Goal: Task Accomplishment & Management: Manage account settings

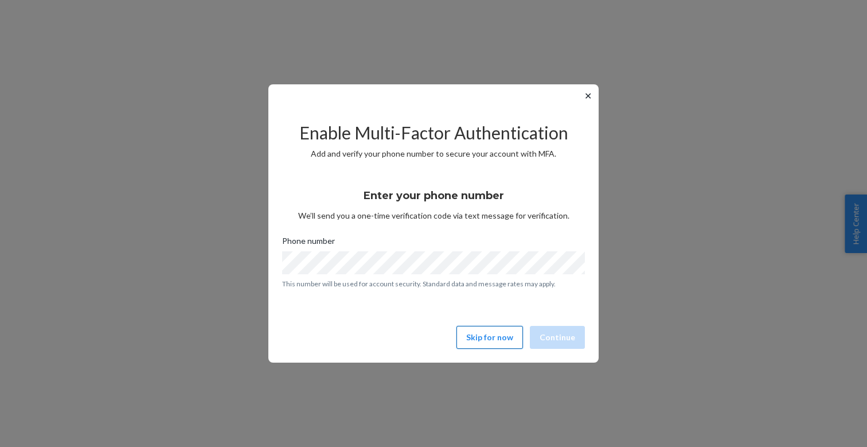
click at [493, 337] on button "Skip for now" at bounding box center [490, 337] width 67 height 23
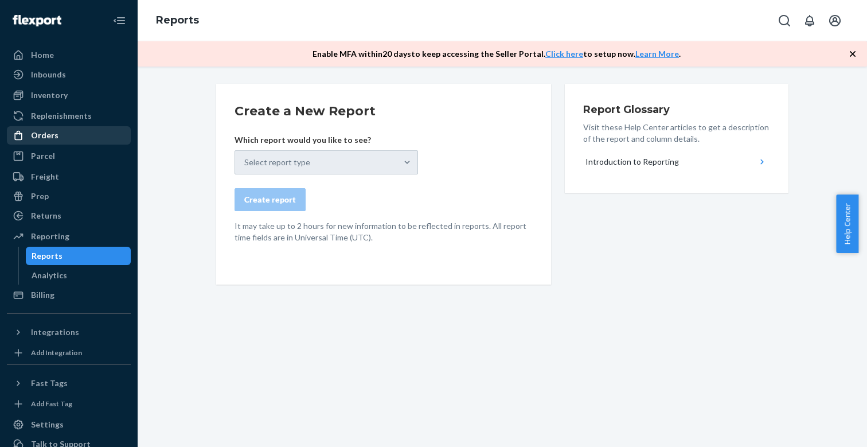
click at [48, 134] on div "Orders" at bounding box center [45, 135] width 28 height 11
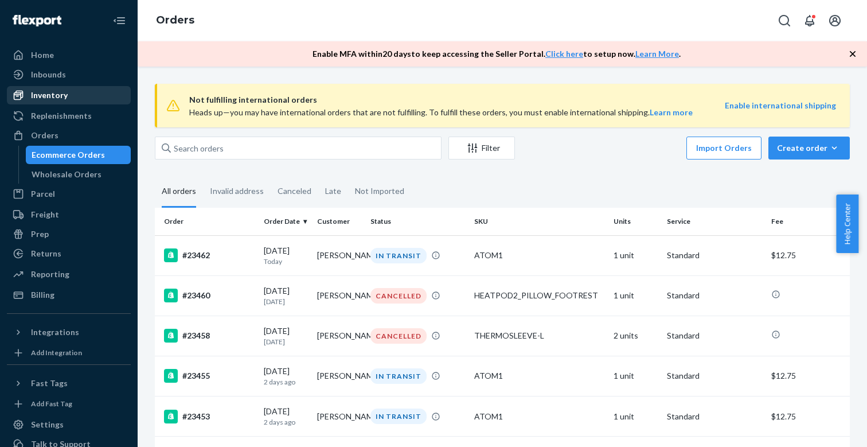
click at [55, 92] on div "Inventory" at bounding box center [49, 94] width 37 height 11
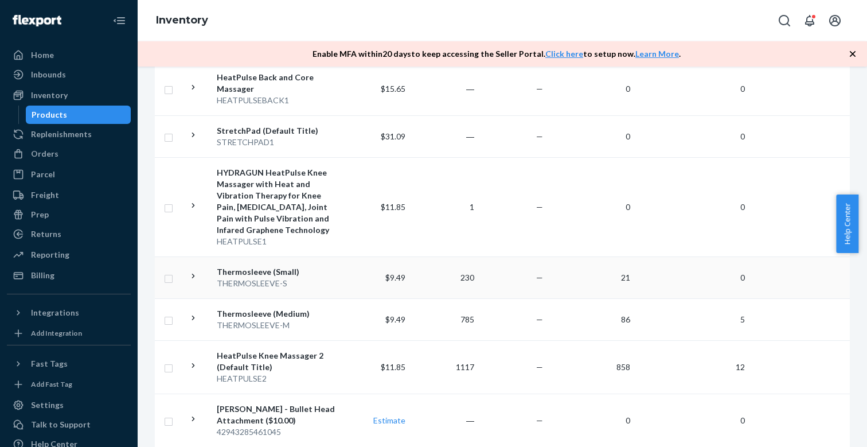
scroll to position [647, 0]
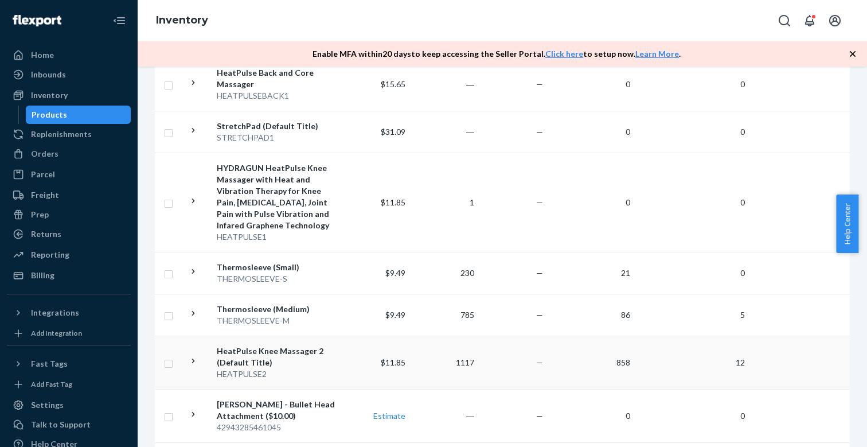
click at [271, 368] on div "HEATPULSE2" at bounding box center [277, 373] width 120 height 11
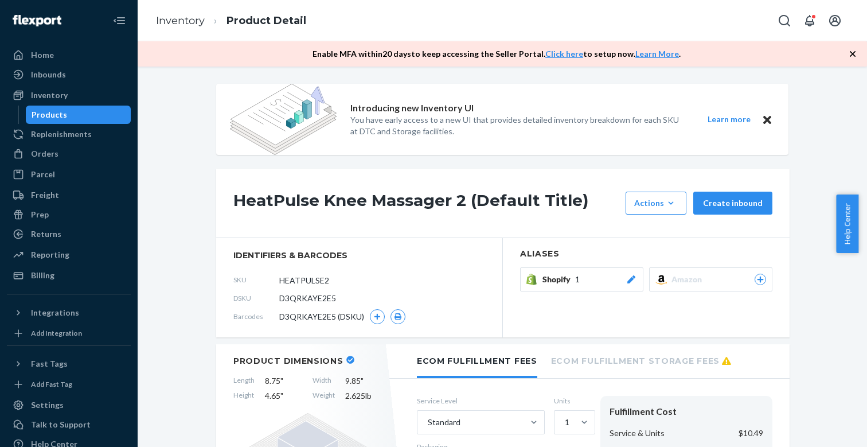
scroll to position [154, 0]
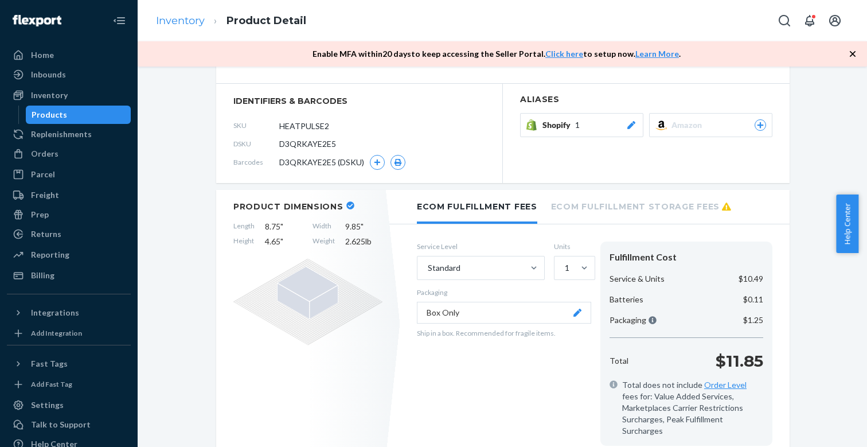
click at [170, 26] on link "Inventory" at bounding box center [180, 20] width 49 height 13
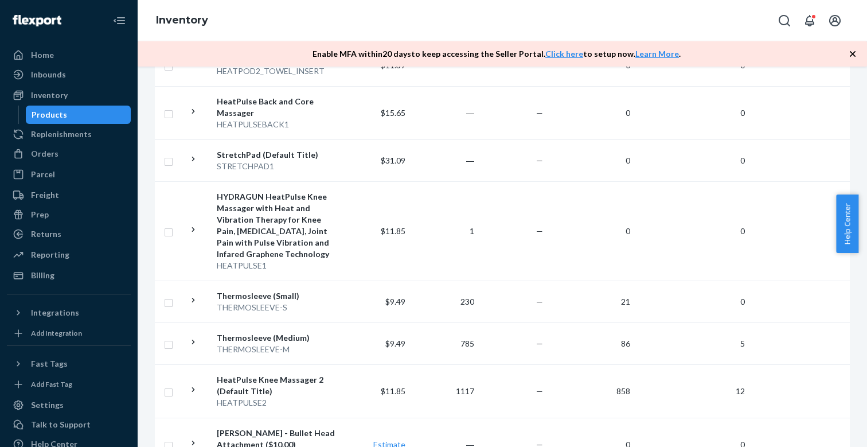
scroll to position [695, 0]
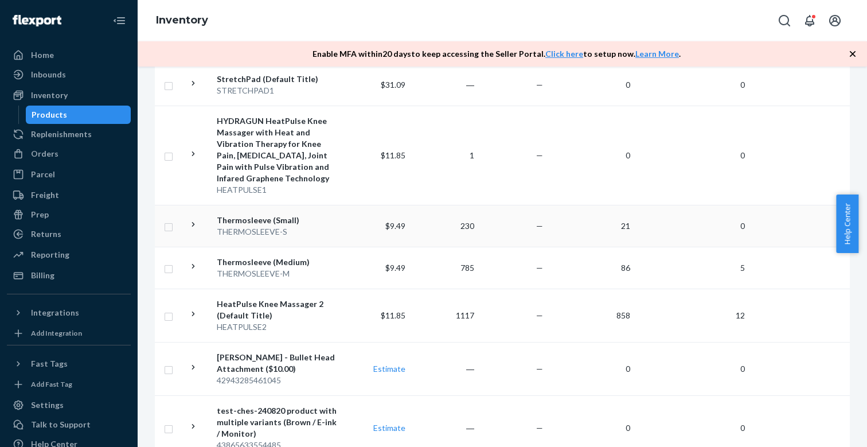
click at [224, 229] on div "THERMOSLEEVE-S" at bounding box center [277, 231] width 120 height 11
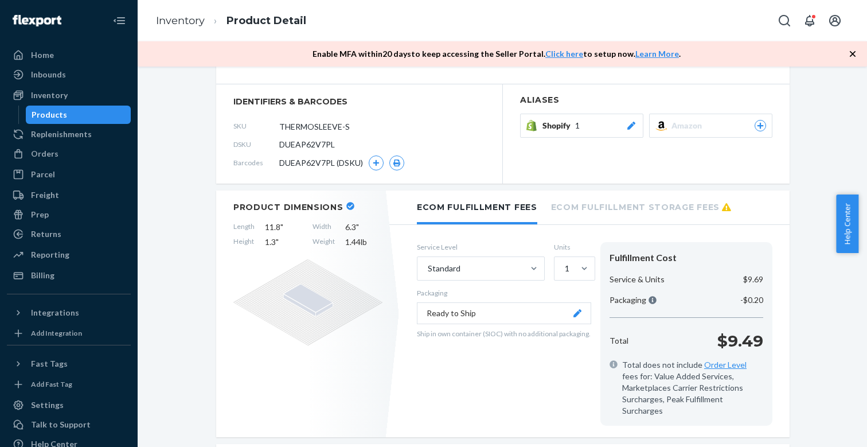
scroll to position [274, 0]
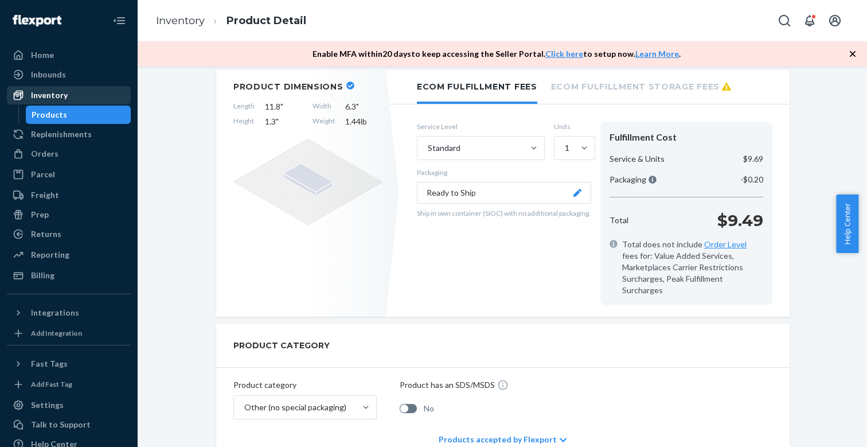
click at [56, 93] on div "Inventory" at bounding box center [49, 94] width 37 height 11
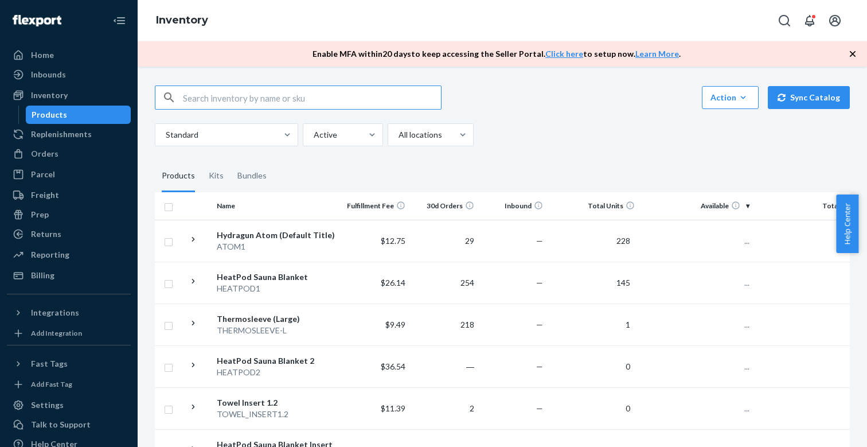
scroll to position [103, 0]
